Goal: Information Seeking & Learning: Learn about a topic

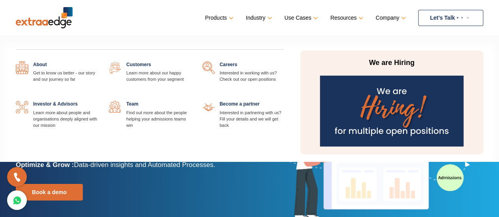
click at [387, 16] on link "Company" at bounding box center [390, 17] width 29 height 11
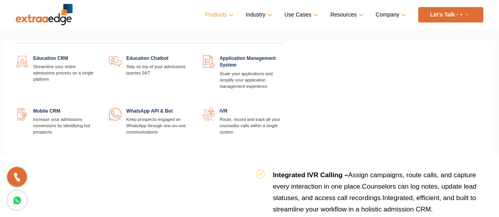
scroll to position [638, 0]
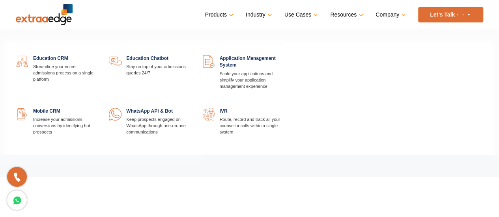
click at [215, 14] on link "Products" at bounding box center [218, 14] width 27 height 11
click at [97, 55] on link at bounding box center [97, 55] width 0 height 0
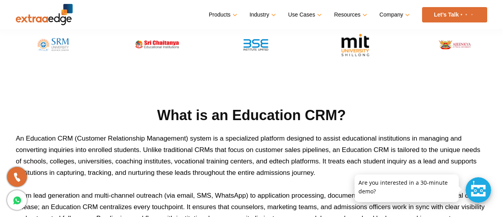
scroll to position [395, 0]
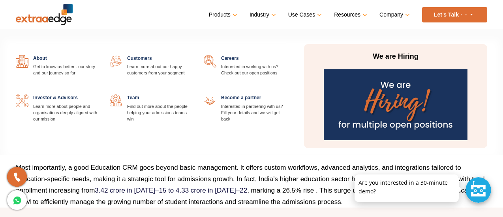
click at [98, 55] on link at bounding box center [98, 55] width 0 height 0
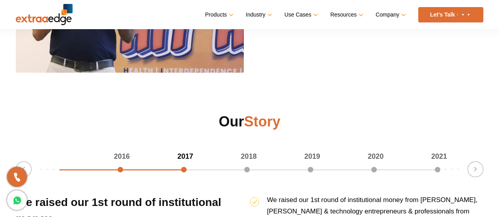
scroll to position [987, 0]
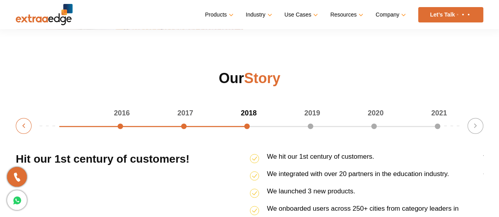
click at [21, 130] on button "Previous" at bounding box center [24, 126] width 16 height 16
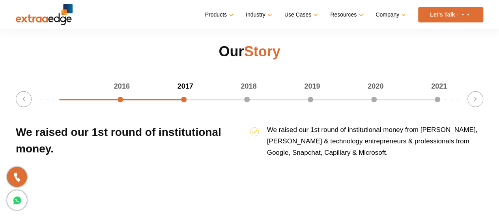
scroll to position [1026, 0]
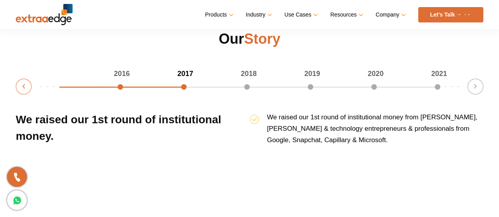
click at [19, 88] on button "Previous" at bounding box center [24, 87] width 16 height 16
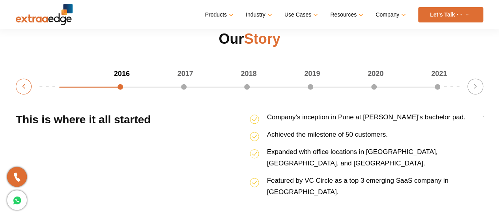
click at [19, 88] on button "Previous" at bounding box center [24, 87] width 16 height 16
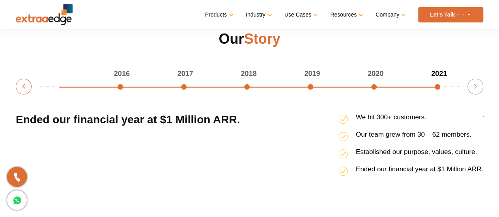
click at [19, 88] on button "Previous" at bounding box center [24, 87] width 16 height 16
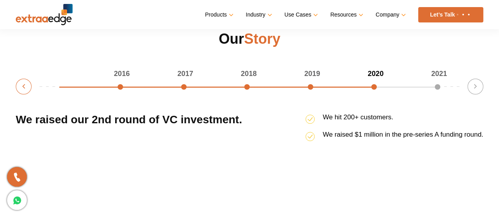
click at [19, 88] on button "Previous" at bounding box center [24, 87] width 16 height 16
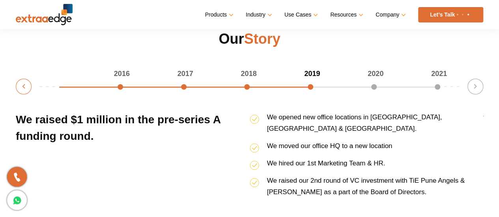
click at [19, 88] on button "Previous" at bounding box center [24, 87] width 16 height 16
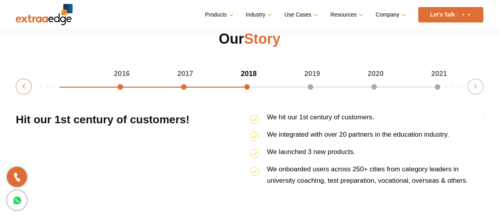
click at [19, 88] on button "Previous" at bounding box center [24, 87] width 16 height 16
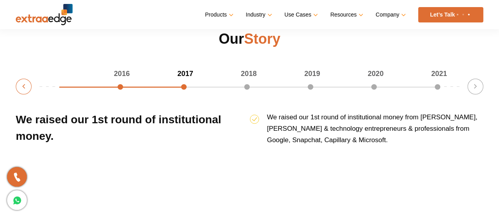
click at [19, 88] on button "Previous" at bounding box center [24, 87] width 16 height 16
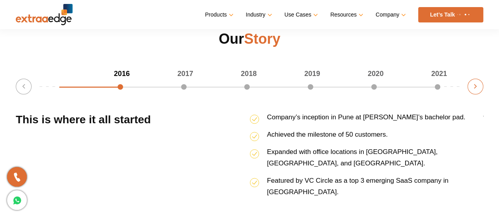
click at [472, 85] on button "Next" at bounding box center [476, 87] width 16 height 16
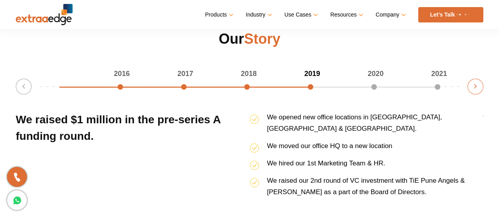
click at [472, 85] on button "Next" at bounding box center [476, 87] width 16 height 16
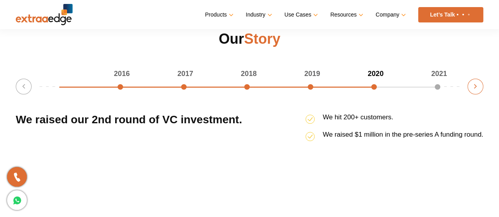
click at [472, 85] on button "Next" at bounding box center [476, 87] width 16 height 16
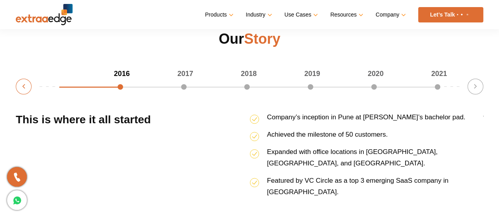
click at [24, 90] on button "Previous" at bounding box center [24, 87] width 16 height 16
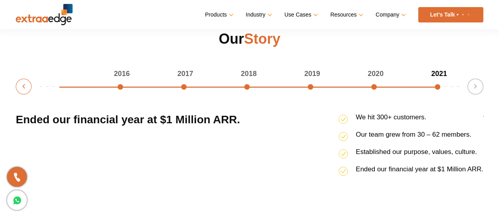
click at [24, 90] on button "Previous" at bounding box center [24, 87] width 16 height 16
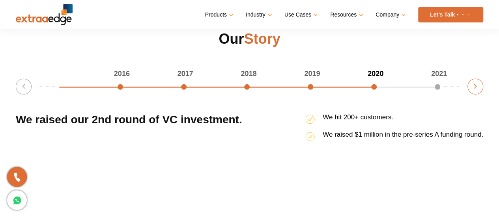
click at [476, 86] on button "Next" at bounding box center [476, 87] width 16 height 16
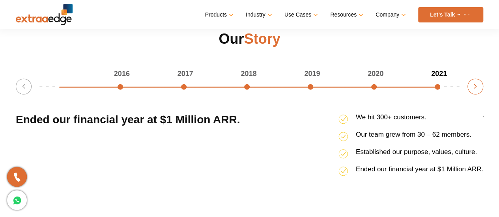
click at [477, 87] on button "Next" at bounding box center [476, 87] width 16 height 16
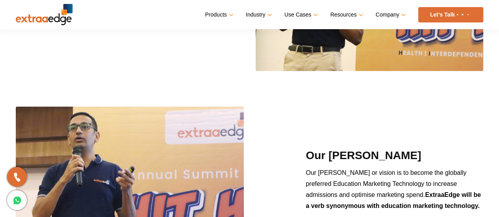
scroll to position [710, 0]
